Goal: Task Accomplishment & Management: Manage account settings

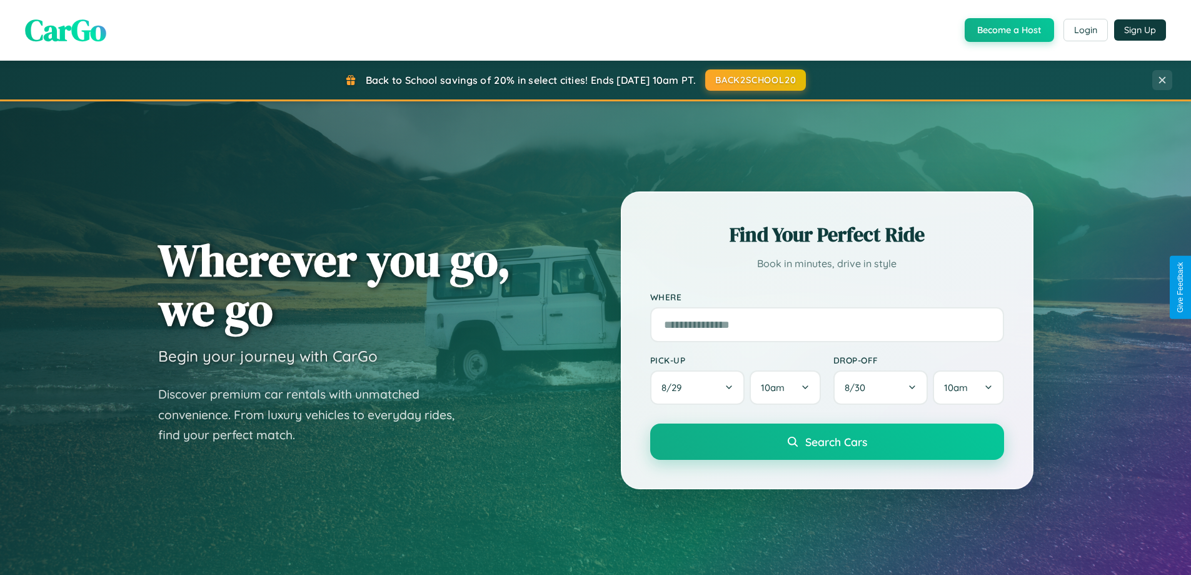
scroll to position [539, 0]
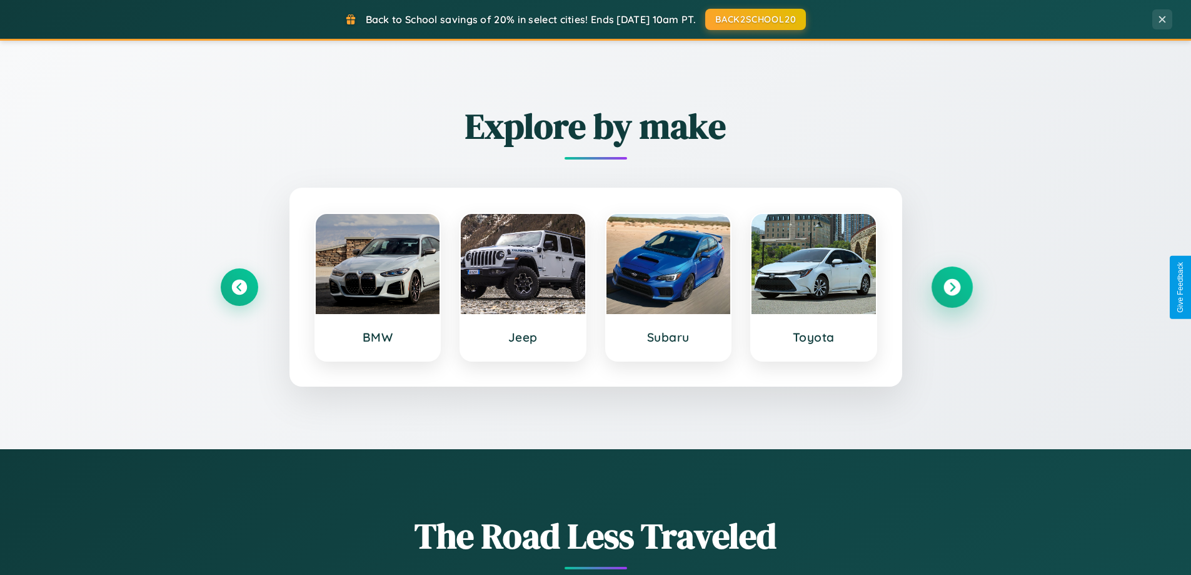
click at [952, 287] on icon at bounding box center [952, 287] width 17 height 17
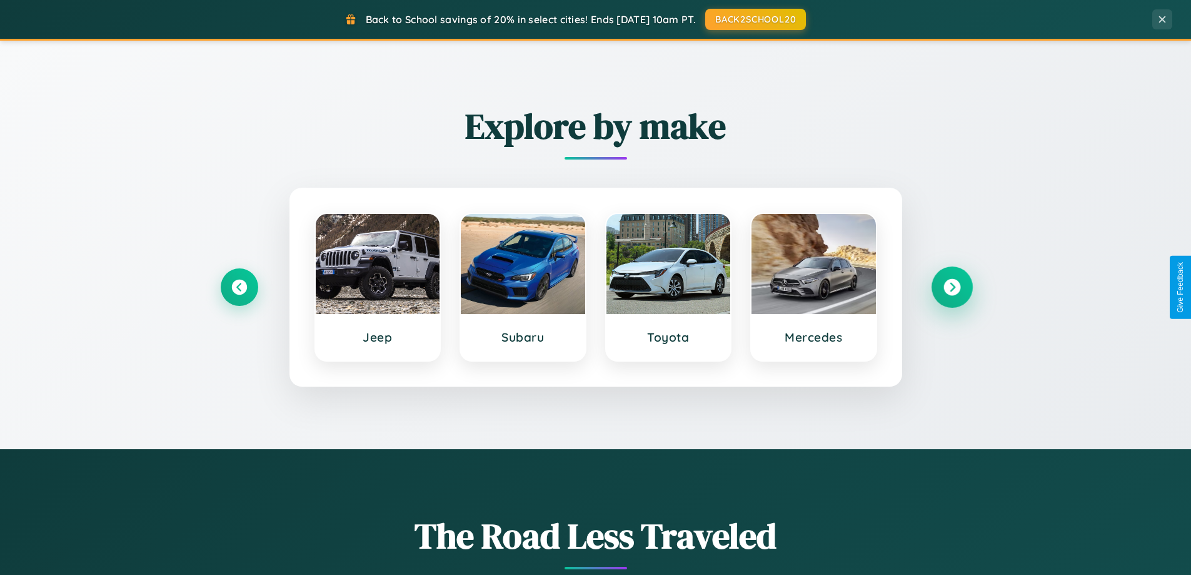
click at [952, 287] on icon at bounding box center [952, 287] width 17 height 17
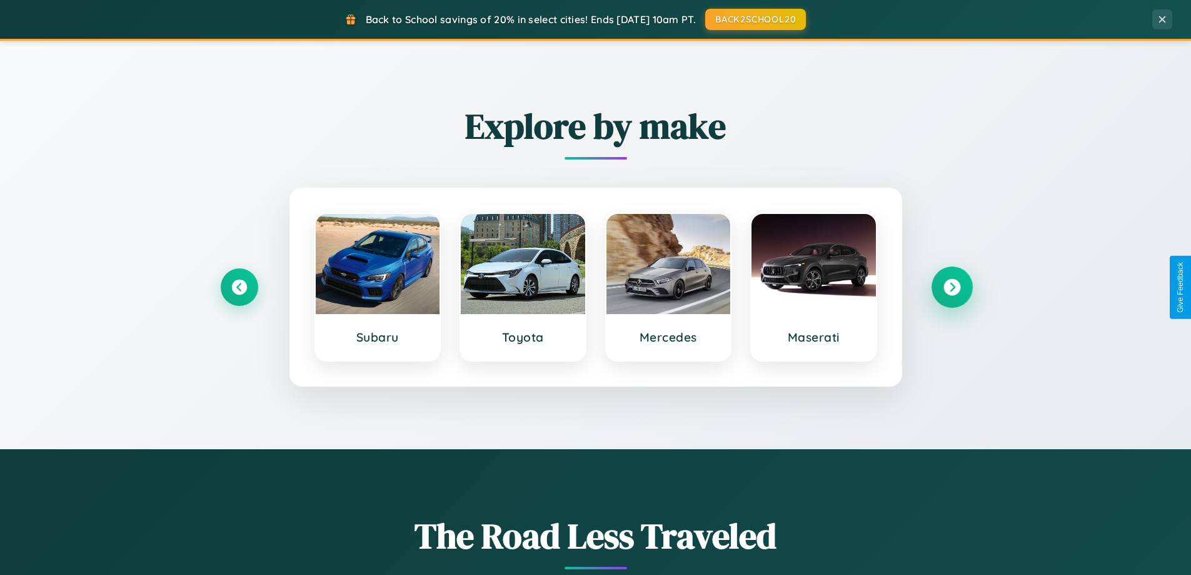
click at [952, 287] on icon at bounding box center [952, 287] width 17 height 17
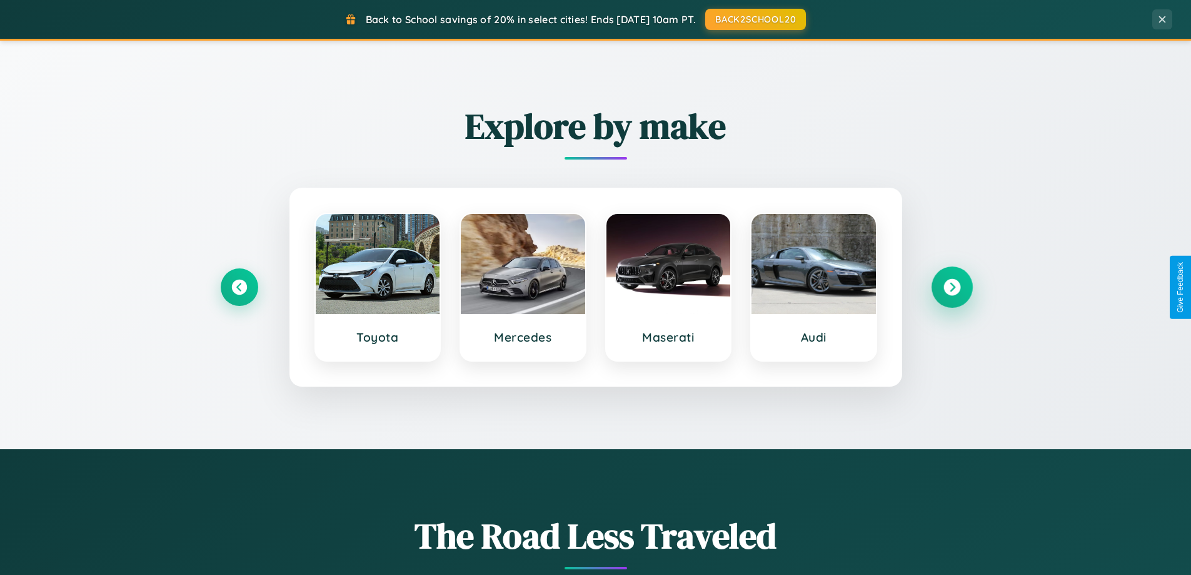
click at [952, 287] on icon at bounding box center [952, 287] width 17 height 17
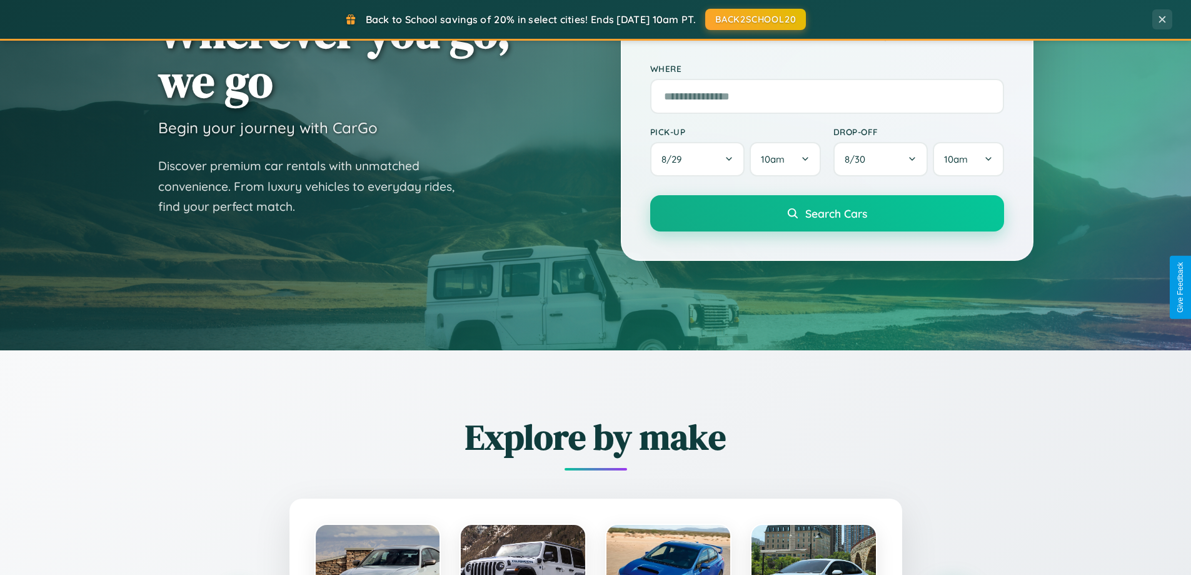
scroll to position [0, 0]
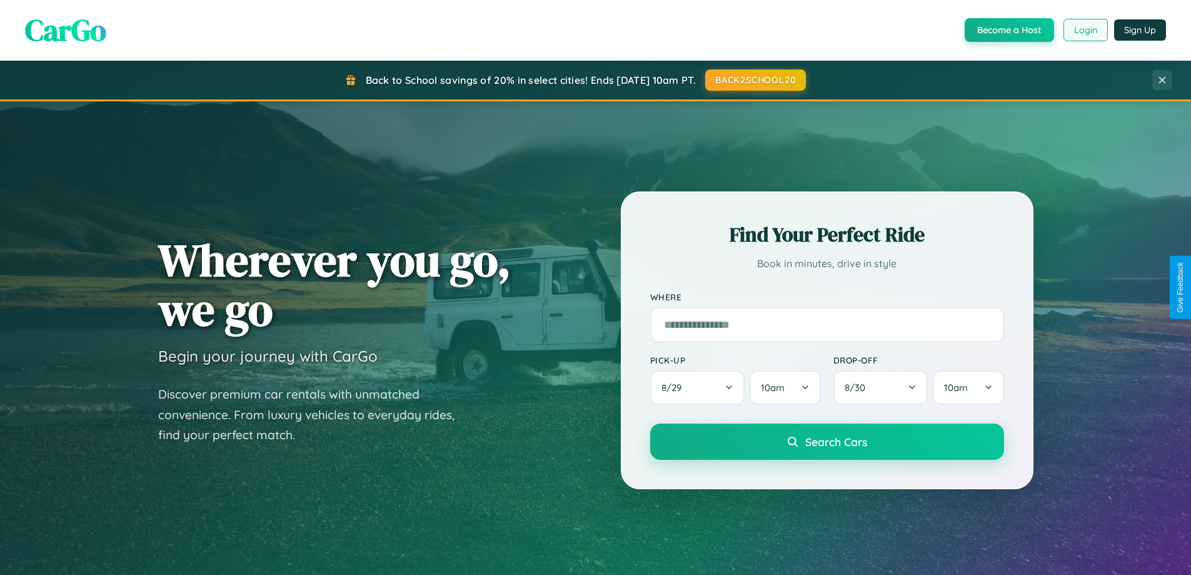
click at [1085, 30] on button "Login" at bounding box center [1086, 30] width 44 height 23
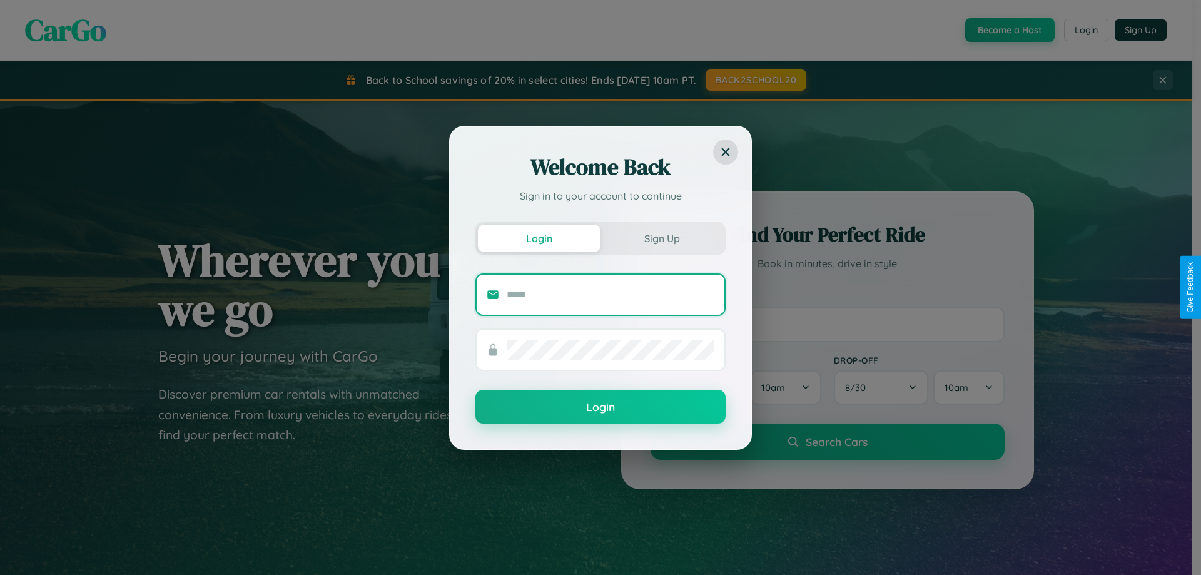
click at [610, 294] on input "text" at bounding box center [610, 295] width 208 height 20
type input "**********"
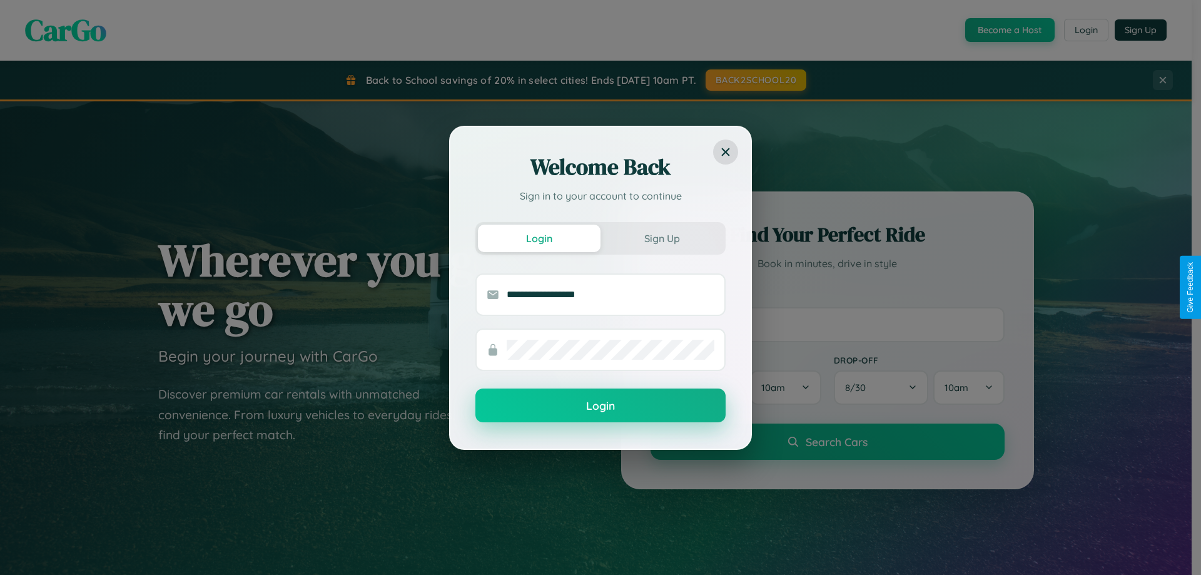
click at [600, 406] on button "Login" at bounding box center [600, 405] width 250 height 34
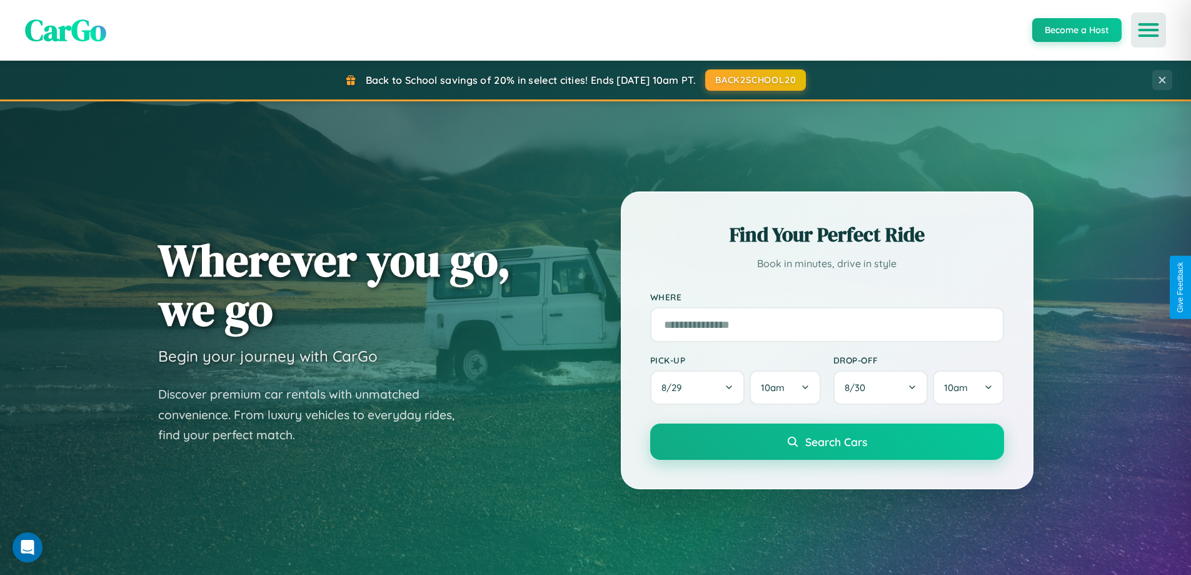
click at [1149, 30] on icon "Open menu" at bounding box center [1149, 29] width 18 height 11
